Goal: Information Seeking & Learning: Stay updated

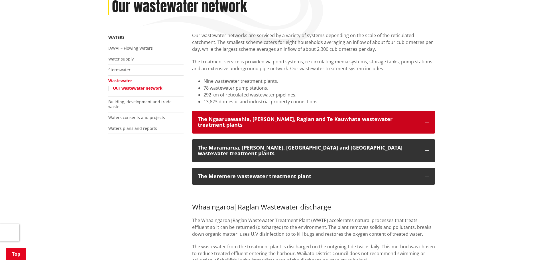
scroll to position [86, 0]
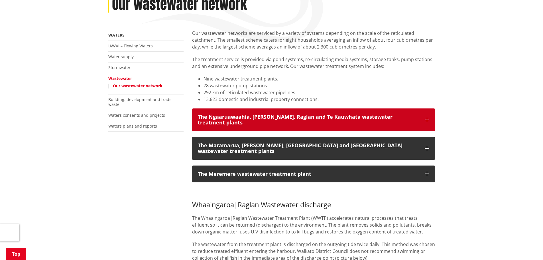
click at [382, 114] on div "The Ngaaruawaahia, [PERSON_NAME], Raglan and Te Kauwhata wastewater treatment p…" at bounding box center [308, 119] width 221 height 11
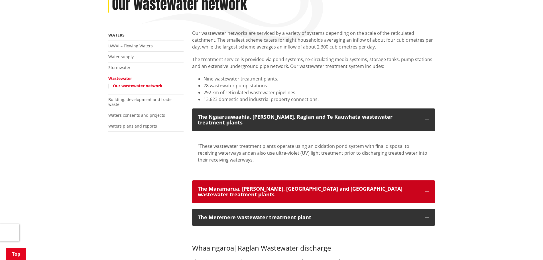
click at [371, 187] on button "The Maramarua, [PERSON_NAME], [GEOGRAPHIC_DATA] and [GEOGRAPHIC_DATA] wastewate…" at bounding box center [313, 191] width 243 height 23
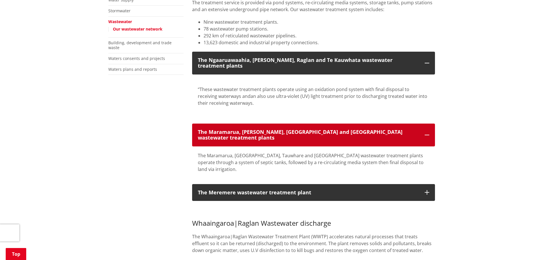
scroll to position [143, 0]
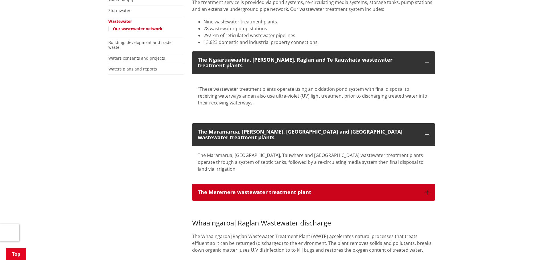
click at [366, 189] on div "The Meremere wastewater treatment plant" at bounding box center [308, 192] width 221 height 6
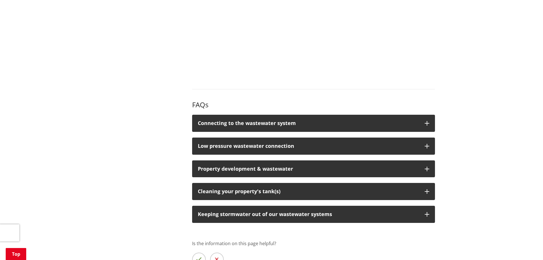
scroll to position [855, 0]
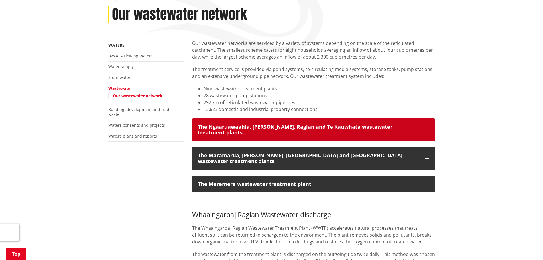
scroll to position [86, 0]
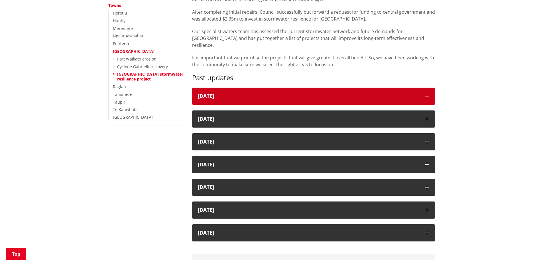
scroll to position [143, 0]
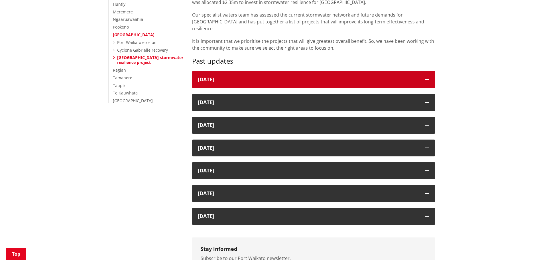
click at [239, 77] on div "15 August" at bounding box center [308, 80] width 221 height 6
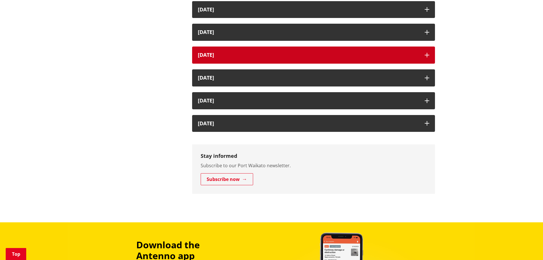
scroll to position [285, 0]
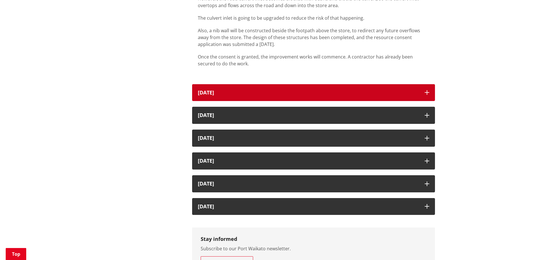
click at [253, 89] on button "7 August 2025" at bounding box center [313, 92] width 243 height 17
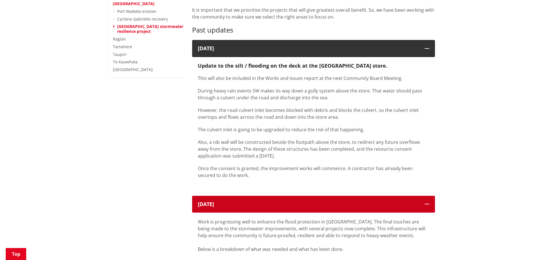
scroll to position [86, 0]
